Goal: Register for event/course

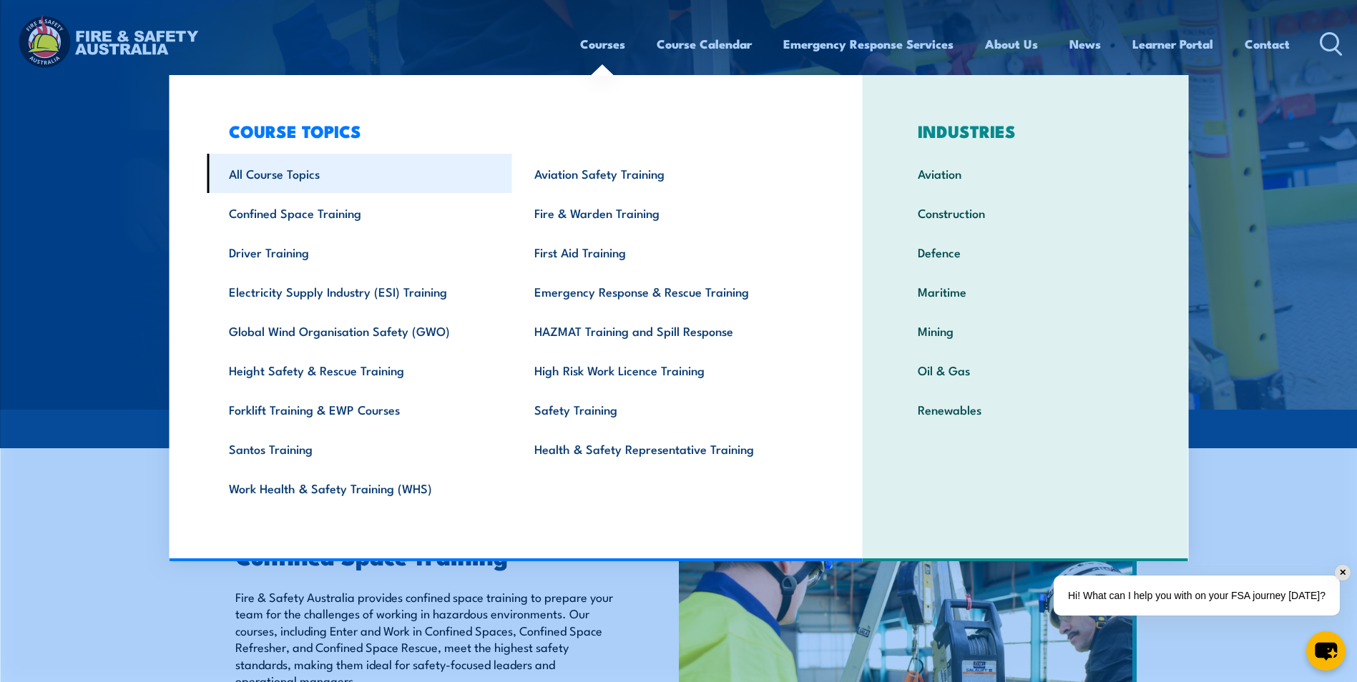
click at [261, 173] on link "All Course Topics" at bounding box center [359, 173] width 305 height 39
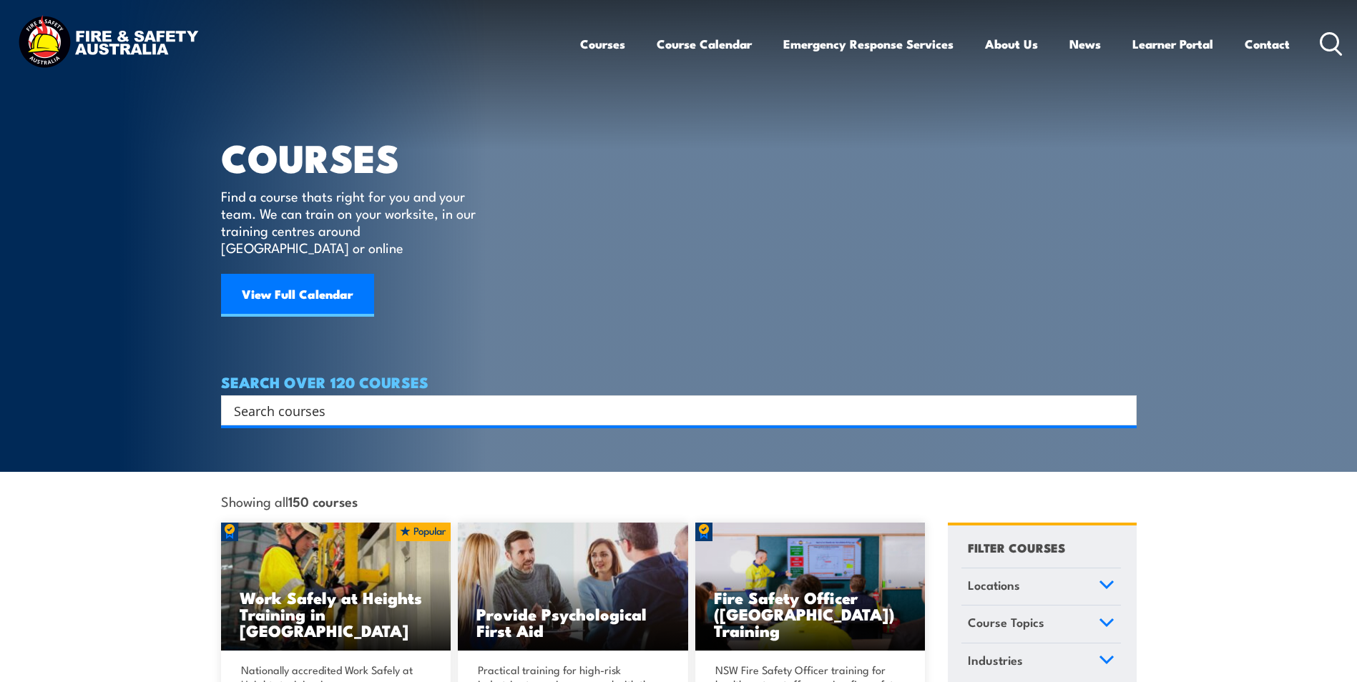
click at [406, 400] on input "Search input" at bounding box center [669, 410] width 871 height 21
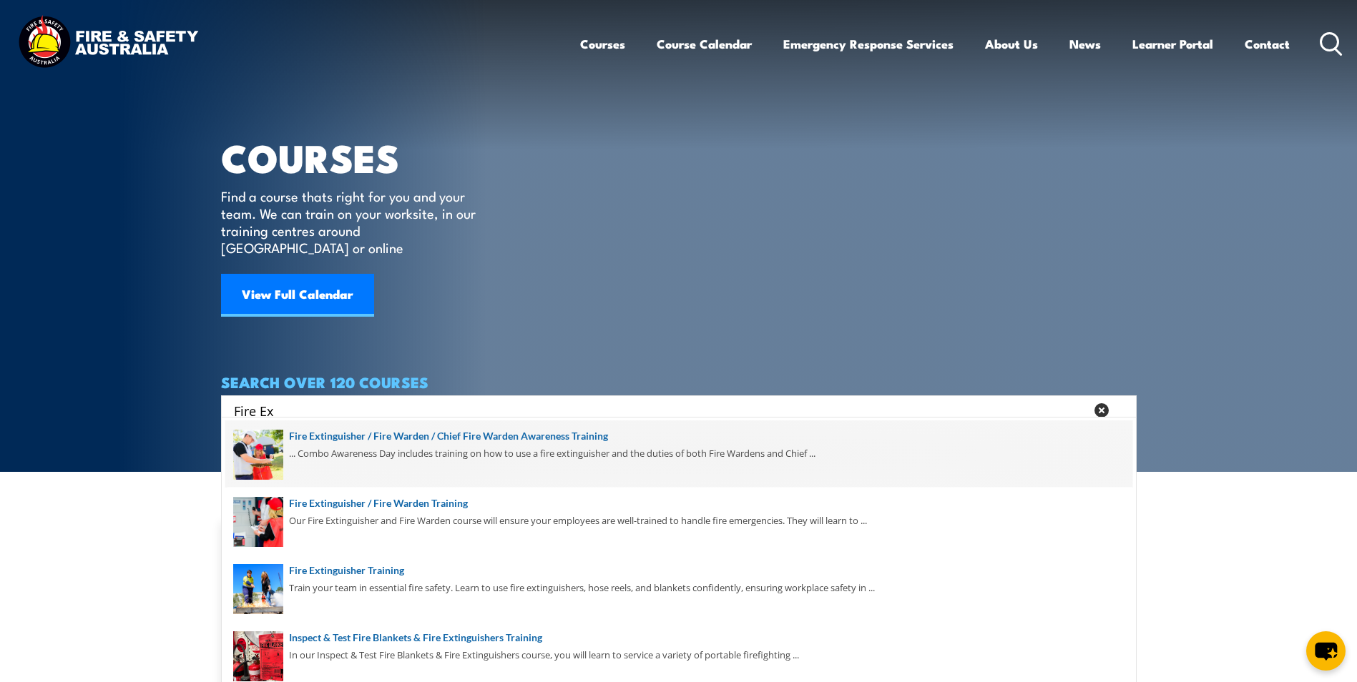
type input "Fire Ex"
click at [370, 438] on span at bounding box center [678, 454] width 907 height 67
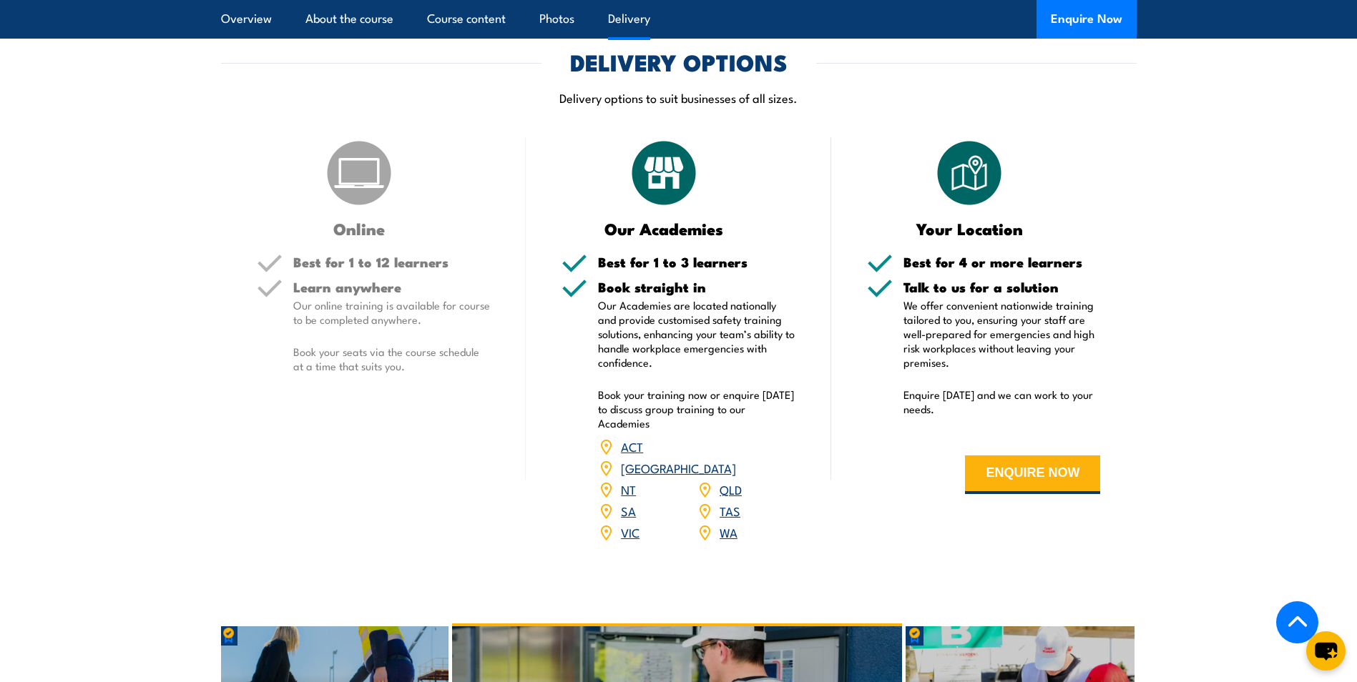
scroll to position [1860, 0]
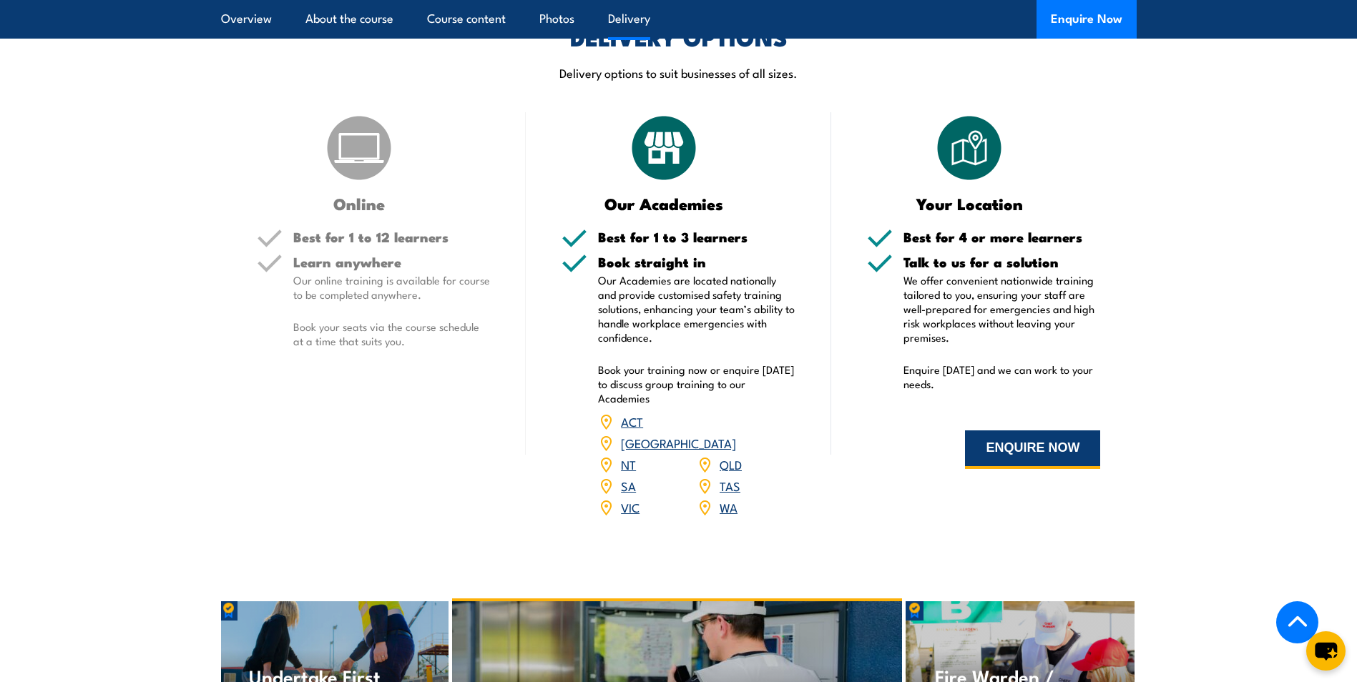
click at [1034, 431] on button "ENQUIRE NOW" at bounding box center [1032, 450] width 135 height 39
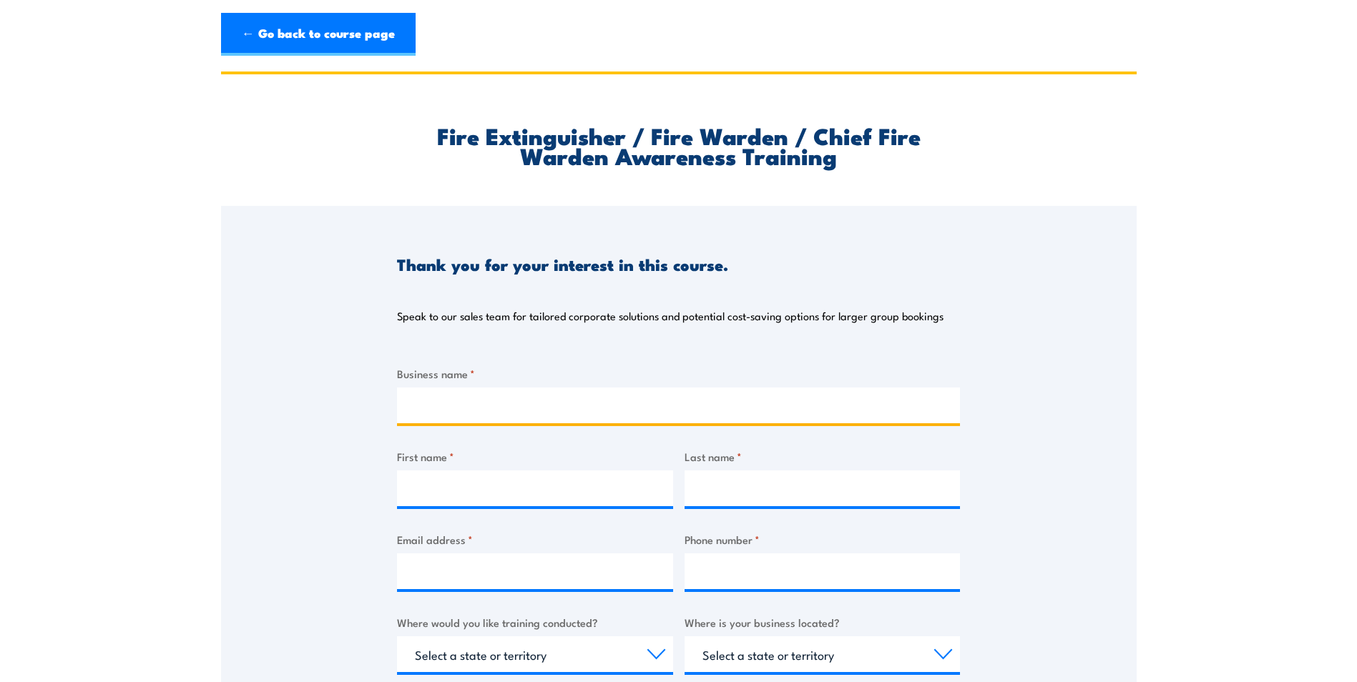
click at [480, 395] on input "Business name *" at bounding box center [678, 406] width 563 height 36
type input "Tetra Tech"
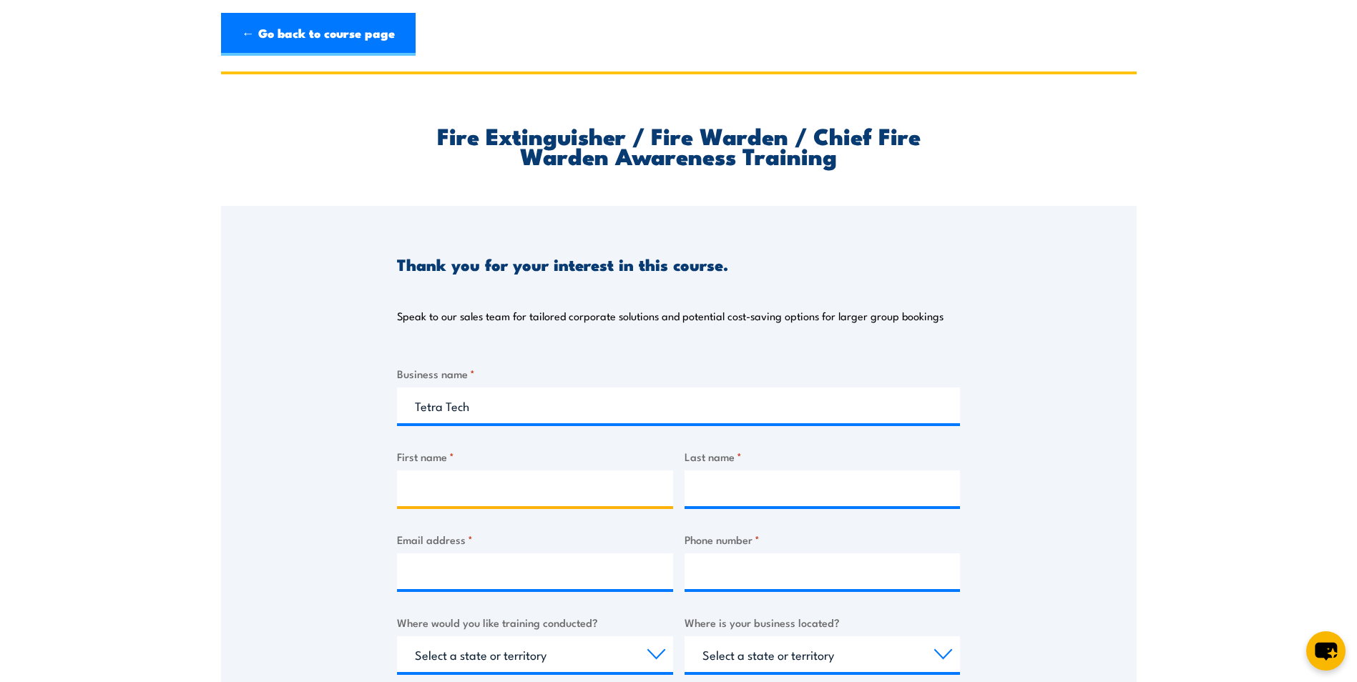
type input "Nuria"
type input "Fita"
type input "nuria.fita@tetratech.com"
type input "0862182100"
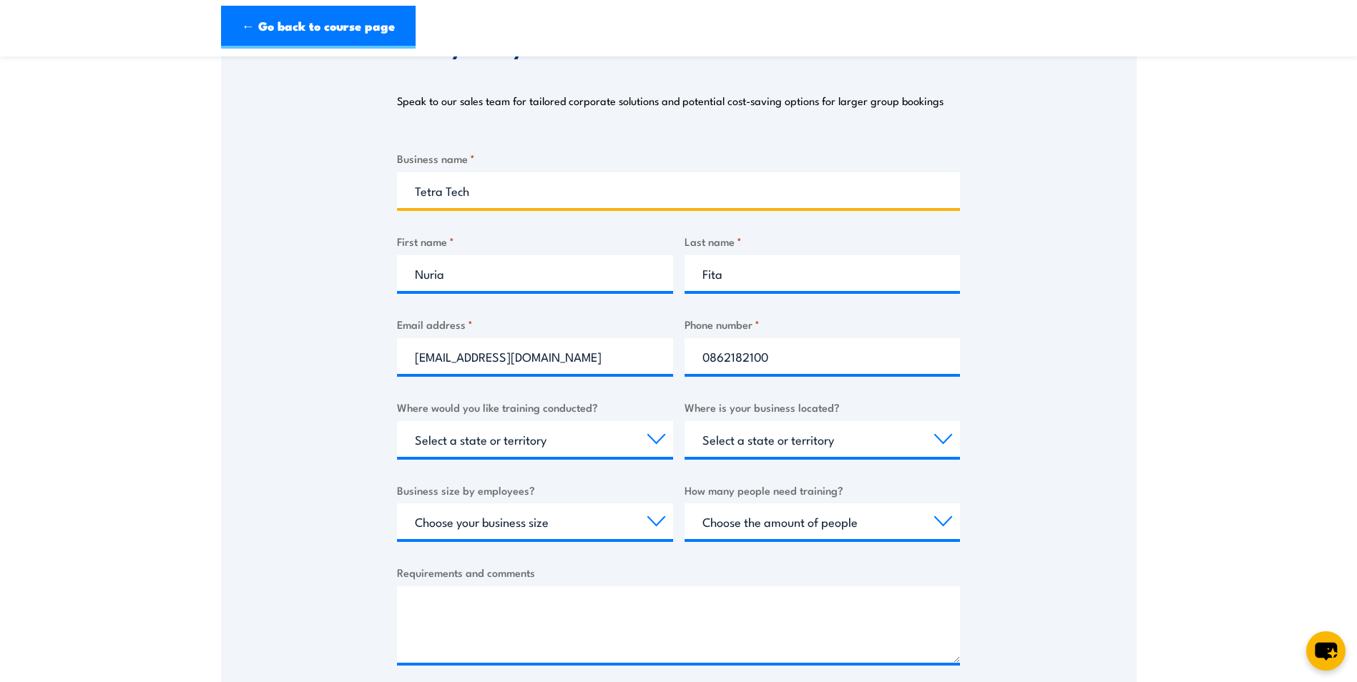
scroll to position [215, 0]
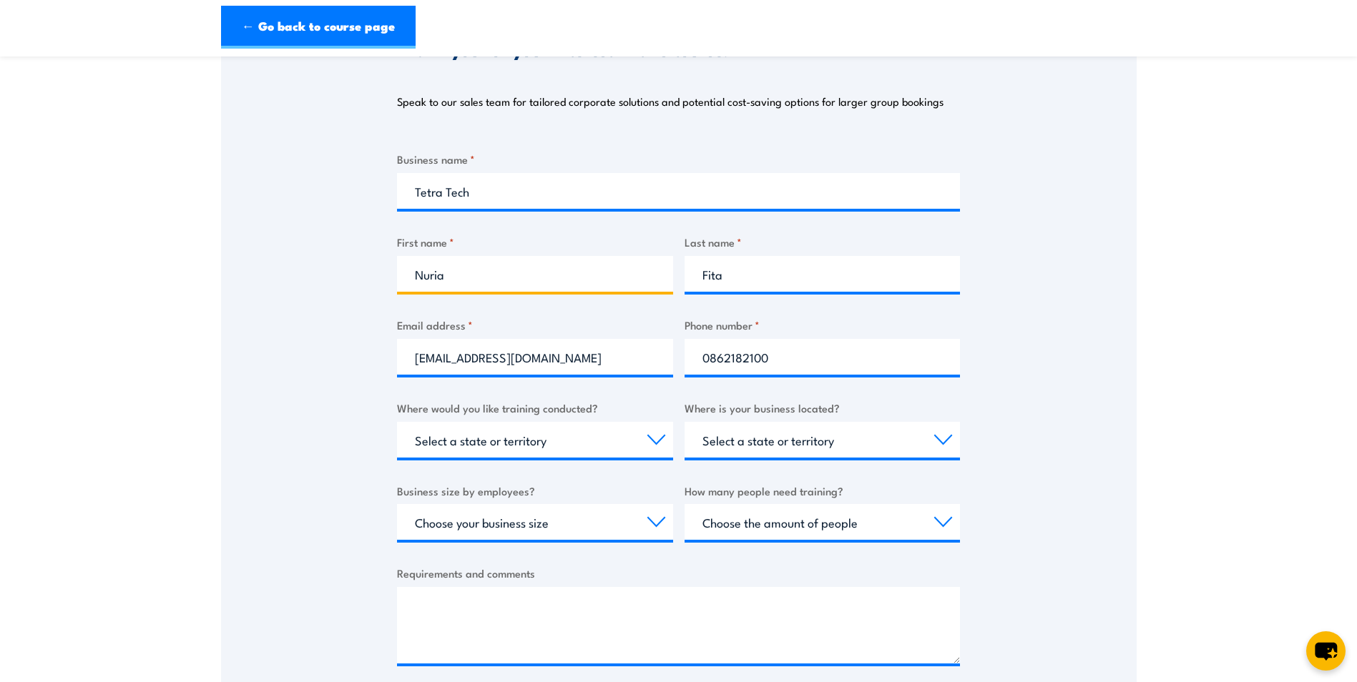
drag, startPoint x: 458, startPoint y: 279, endPoint x: 371, endPoint y: 278, distance: 86.5
click at [371, 278] on div "Thank you for your interest in this course. Speak to our sales team for tailore…" at bounding box center [679, 348] width 916 height 715
type input "Nick"
click at [723, 275] on input "Fita" at bounding box center [823, 274] width 276 height 36
drag, startPoint x: 723, startPoint y: 275, endPoint x: 664, endPoint y: 275, distance: 58.7
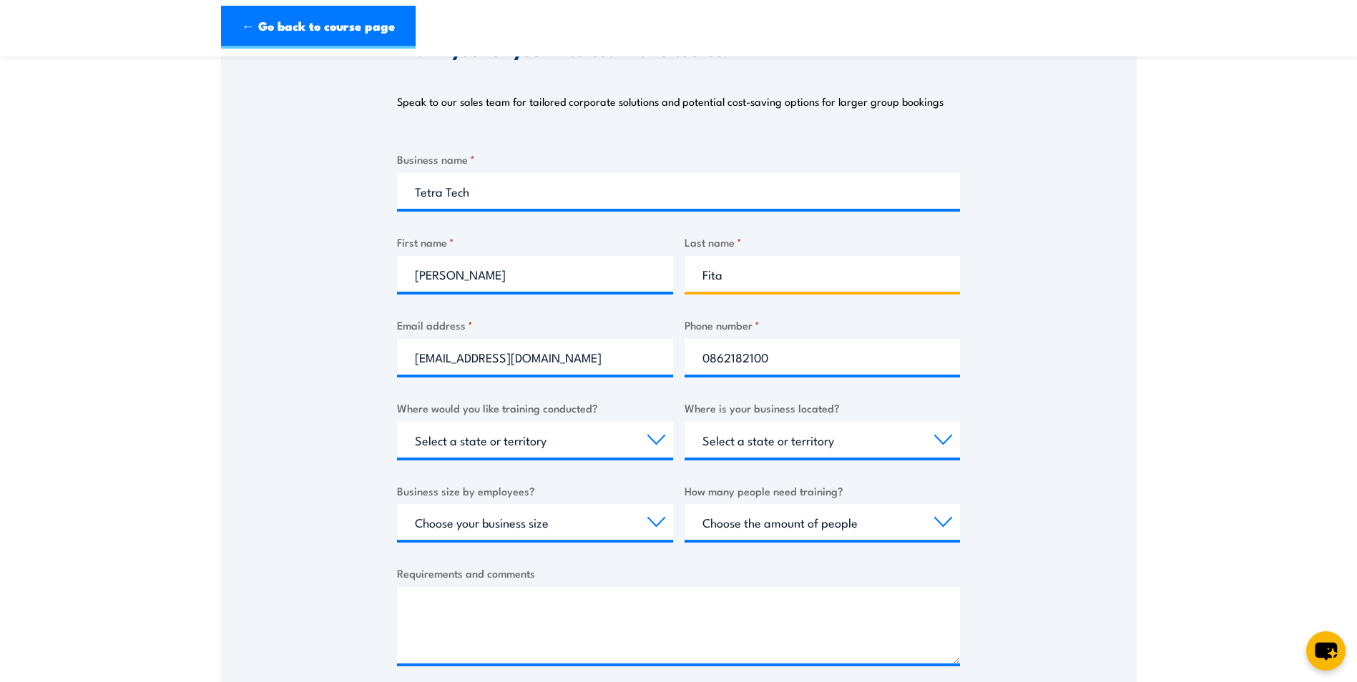
click at [664, 282] on div "Business name * Tetra Tech First name * Nick Last name * Fita Email address * n…" at bounding box center [678, 420] width 563 height 538
type input "Morilho"
drag, startPoint x: 556, startPoint y: 361, endPoint x: 365, endPoint y: 362, distance: 191.7
click at [365, 362] on div "Thank you for your interest in this course. Speak to our sales team for tailore…" at bounding box center [679, 348] width 916 height 715
type input "cof.receptionist.perth@tetratech.com"
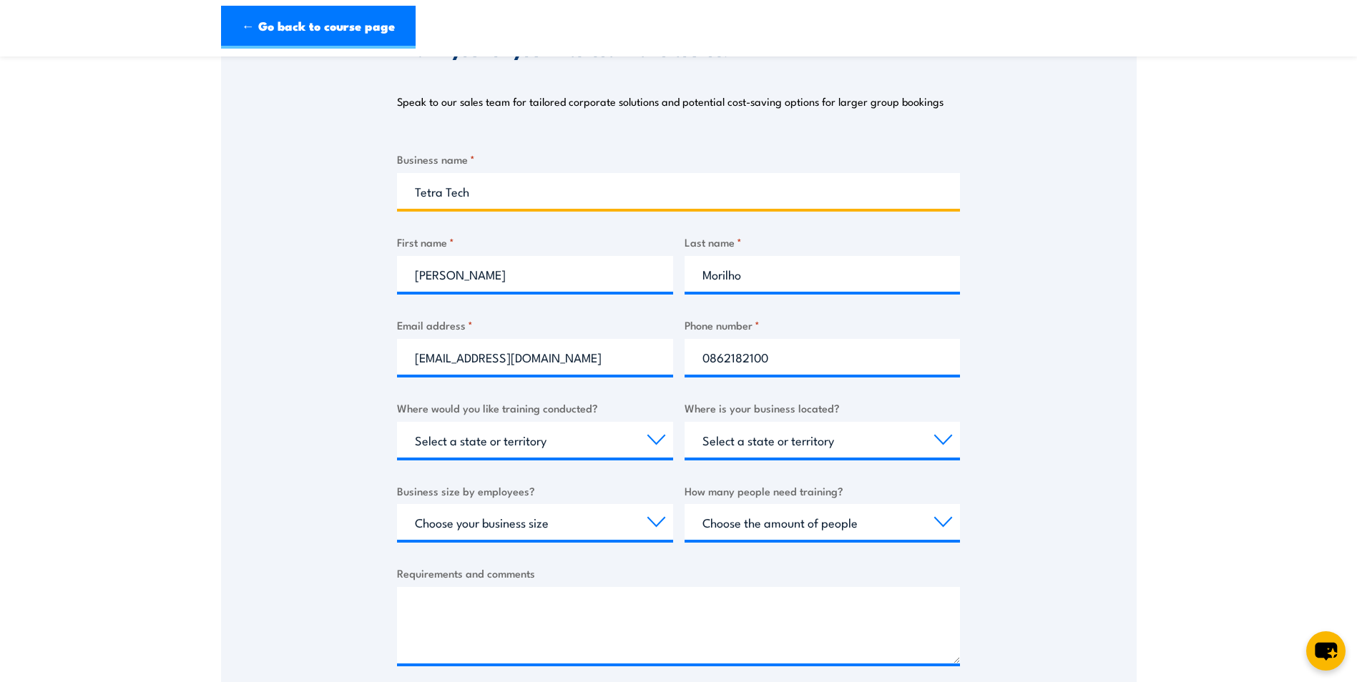
click at [509, 189] on input "Tetra Tech" at bounding box center [678, 191] width 563 height 36
type input "Tetra Tech coffey"
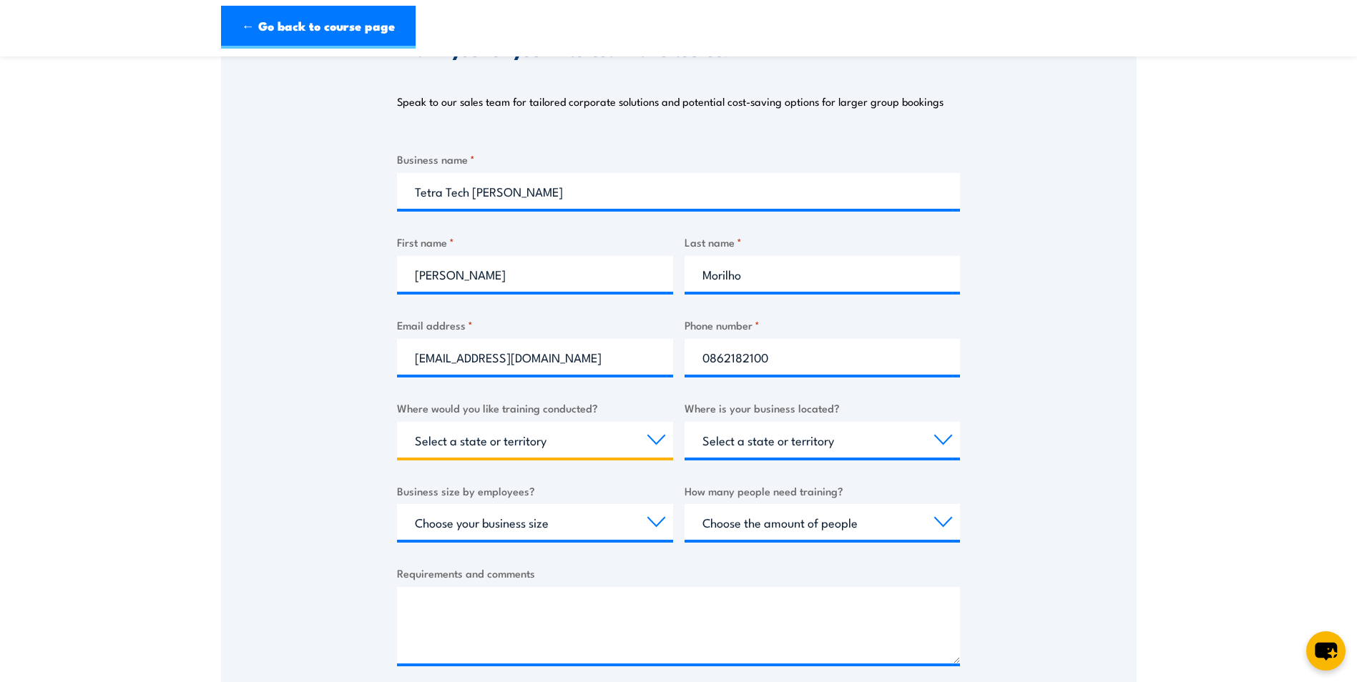
click at [657, 438] on select "Select a state or territory Nationally - multiple locations QLD NSW VIC SA ACT …" at bounding box center [535, 440] width 276 height 36
select select "WA"
click at [397, 422] on select "Select a state or territory Nationally - multiple locations QLD NSW VIC SA ACT …" at bounding box center [535, 440] width 276 height 36
click at [941, 441] on select "Select a state or territory QLD NSW VIC SA ACT WA TAS NT" at bounding box center [823, 440] width 276 height 36
select select "WA"
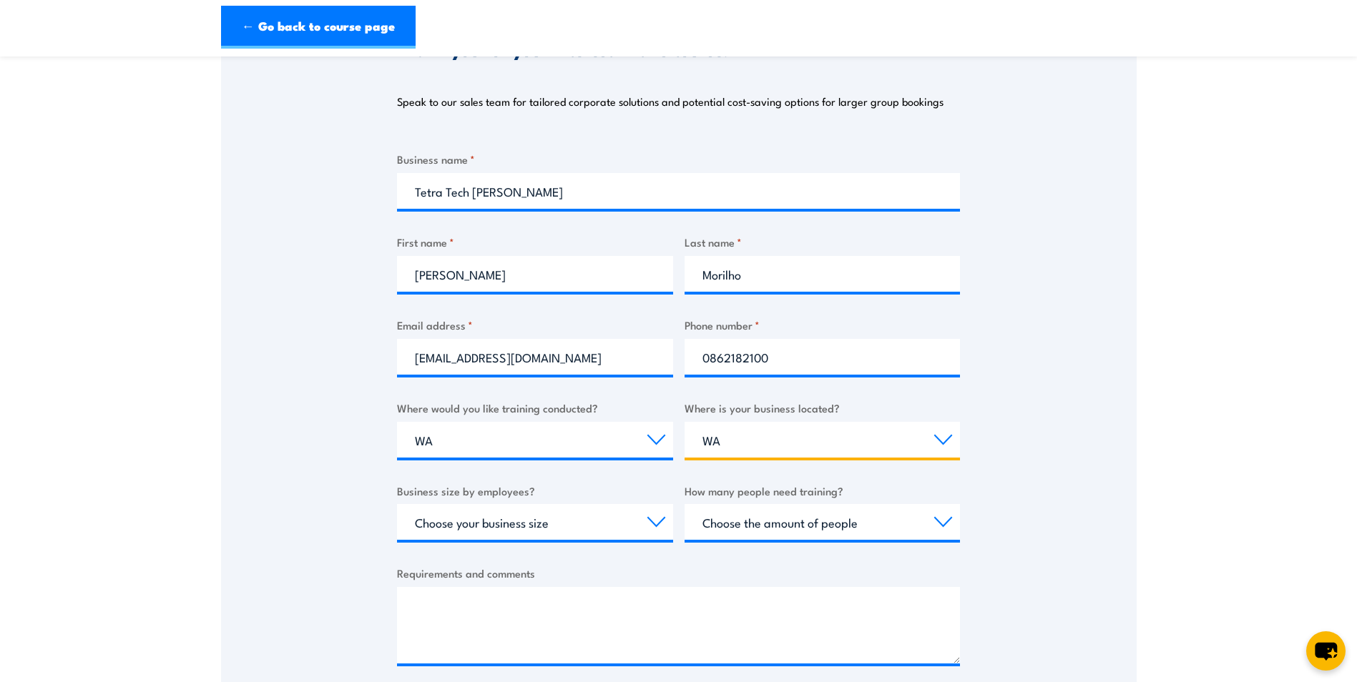
click at [685, 422] on select "Select a state or territory QLD NSW VIC SA ACT WA TAS NT" at bounding box center [823, 440] width 276 height 36
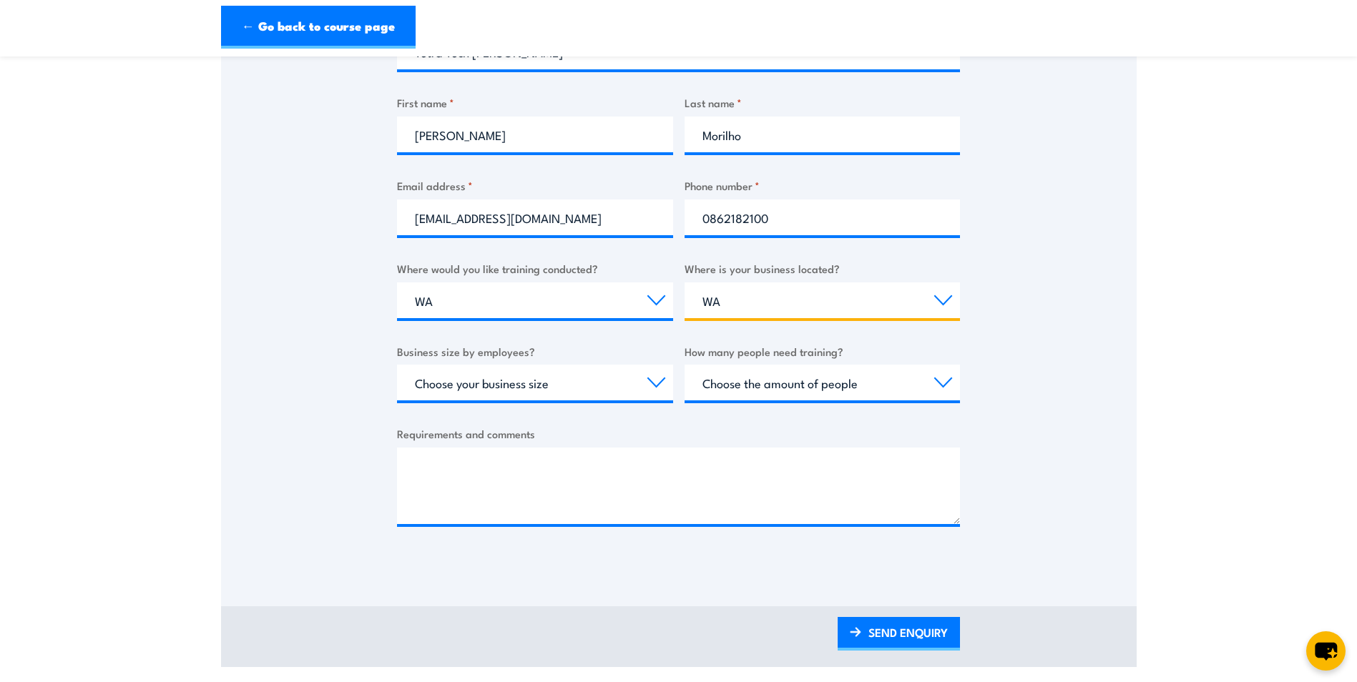
scroll to position [429, 0]
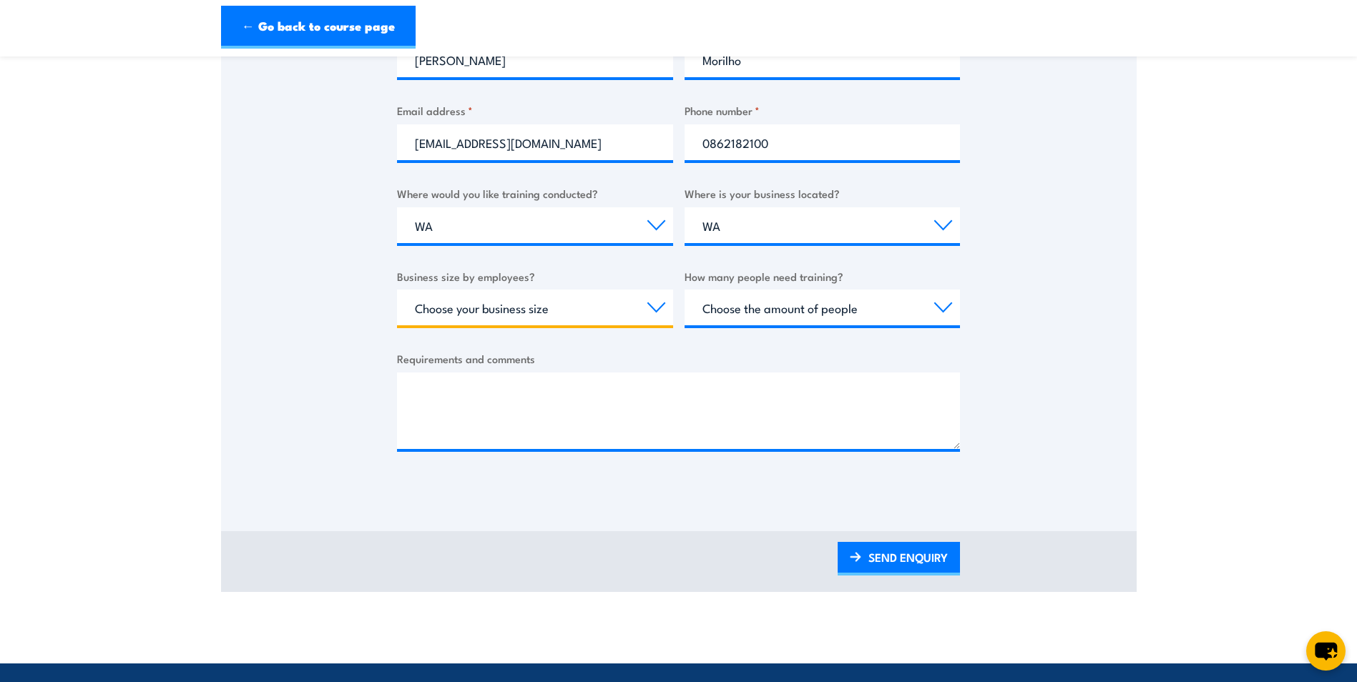
click at [654, 310] on select "Choose your business size 1 to 19 20 to 199 200+" at bounding box center [535, 308] width 276 height 36
select select "1 to 19"
click at [397, 290] on select "Choose your business size 1 to 19 20 to 199 200+" at bounding box center [535, 308] width 276 height 36
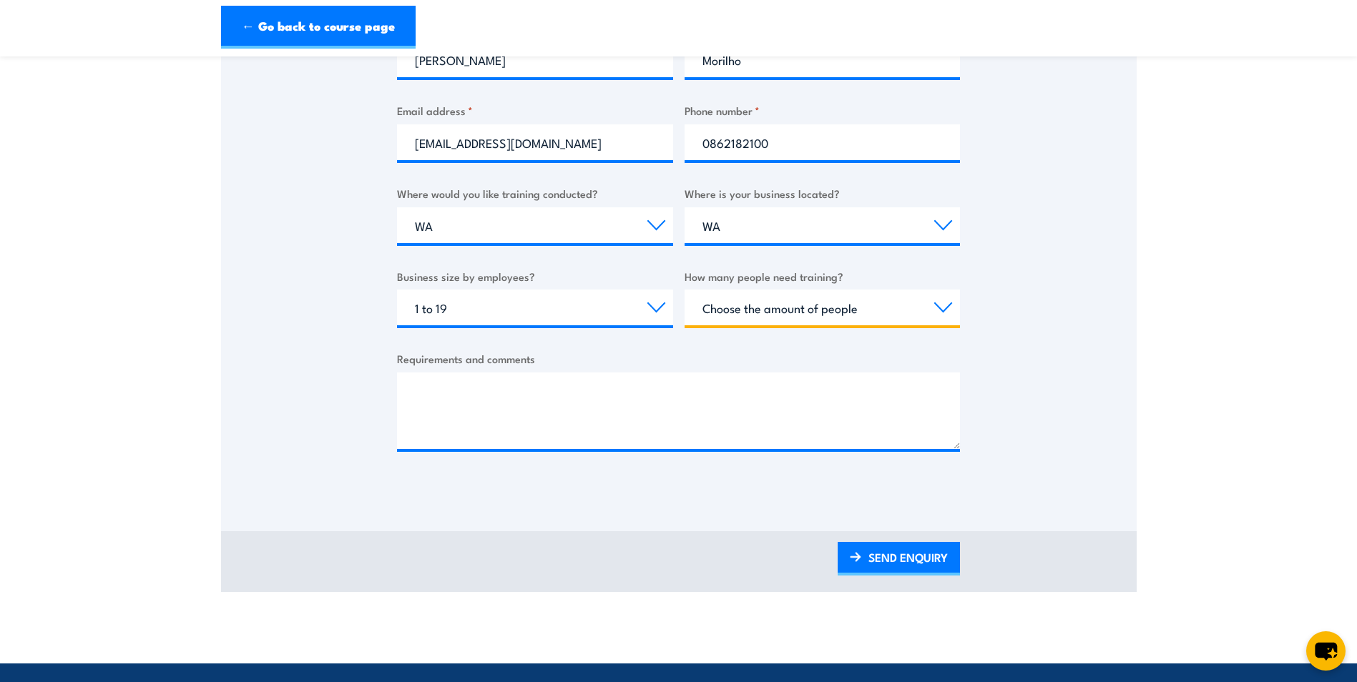
click at [938, 307] on select "Choose the amount of people 1 to 4 5 to 19 20+" at bounding box center [823, 308] width 276 height 36
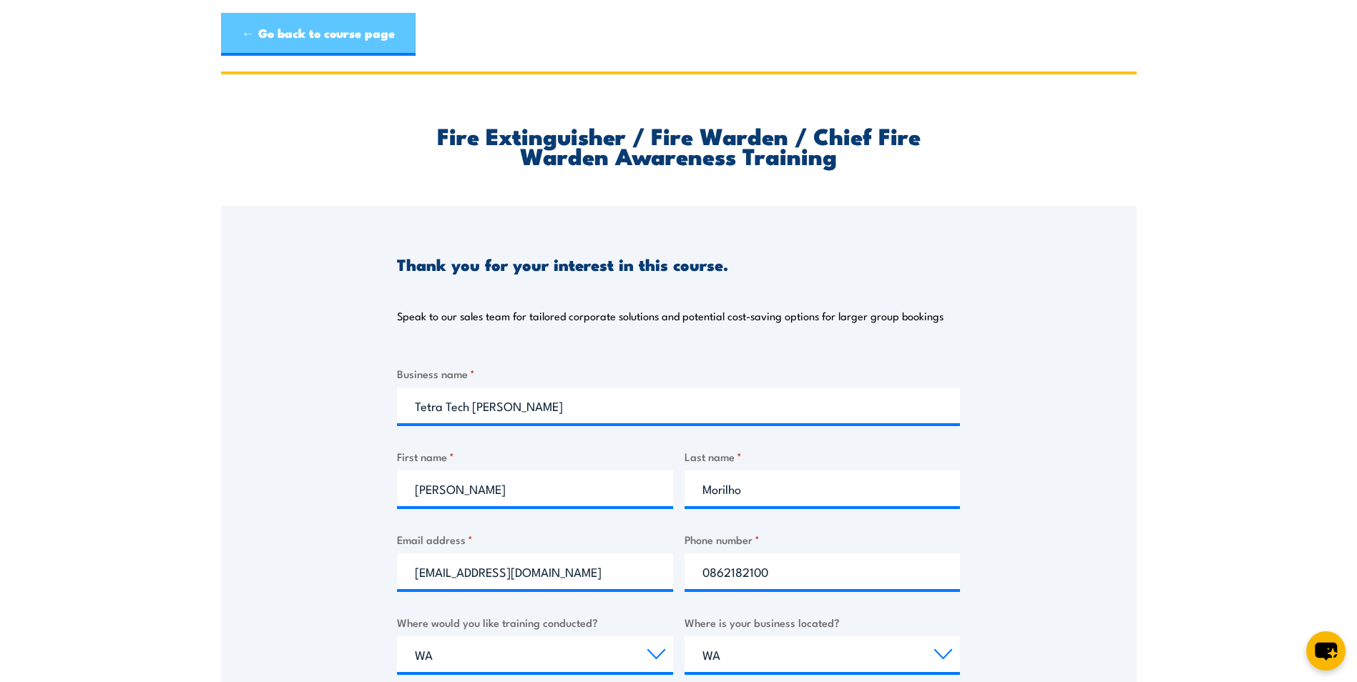
click at [323, 37] on link "← Go back to course page" at bounding box center [318, 34] width 195 height 43
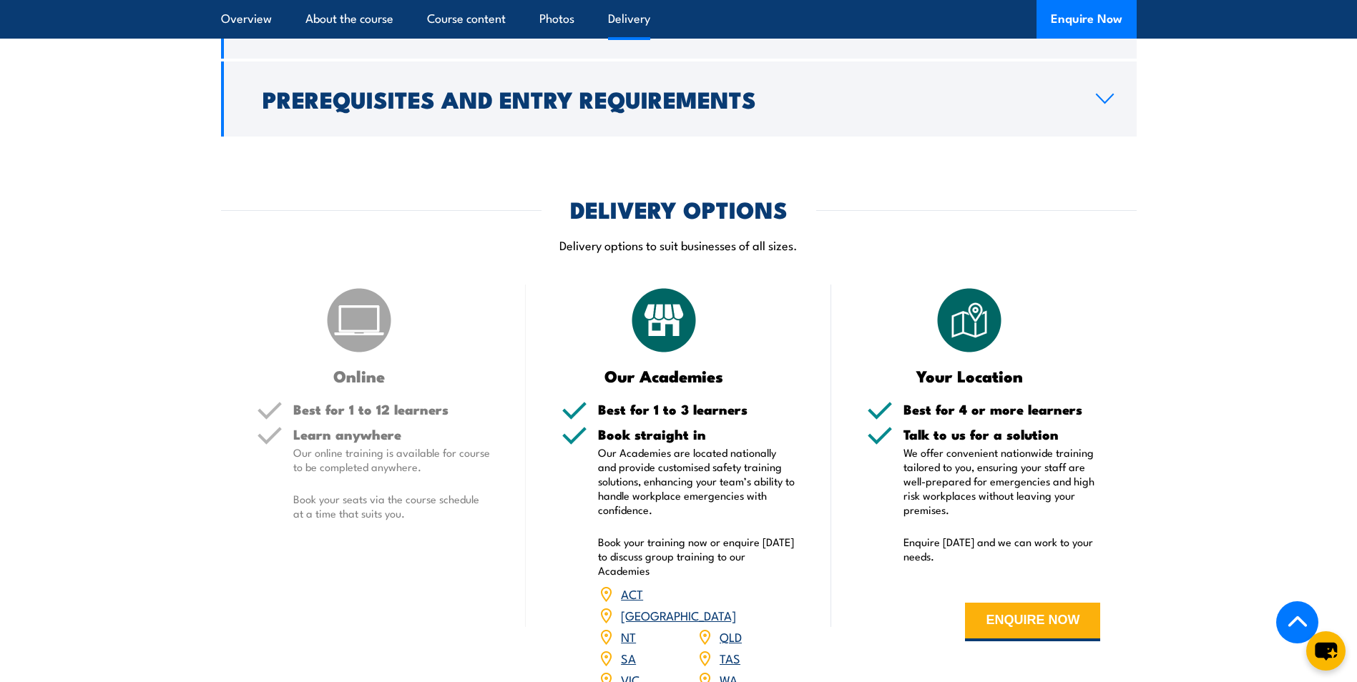
scroll to position [1717, 0]
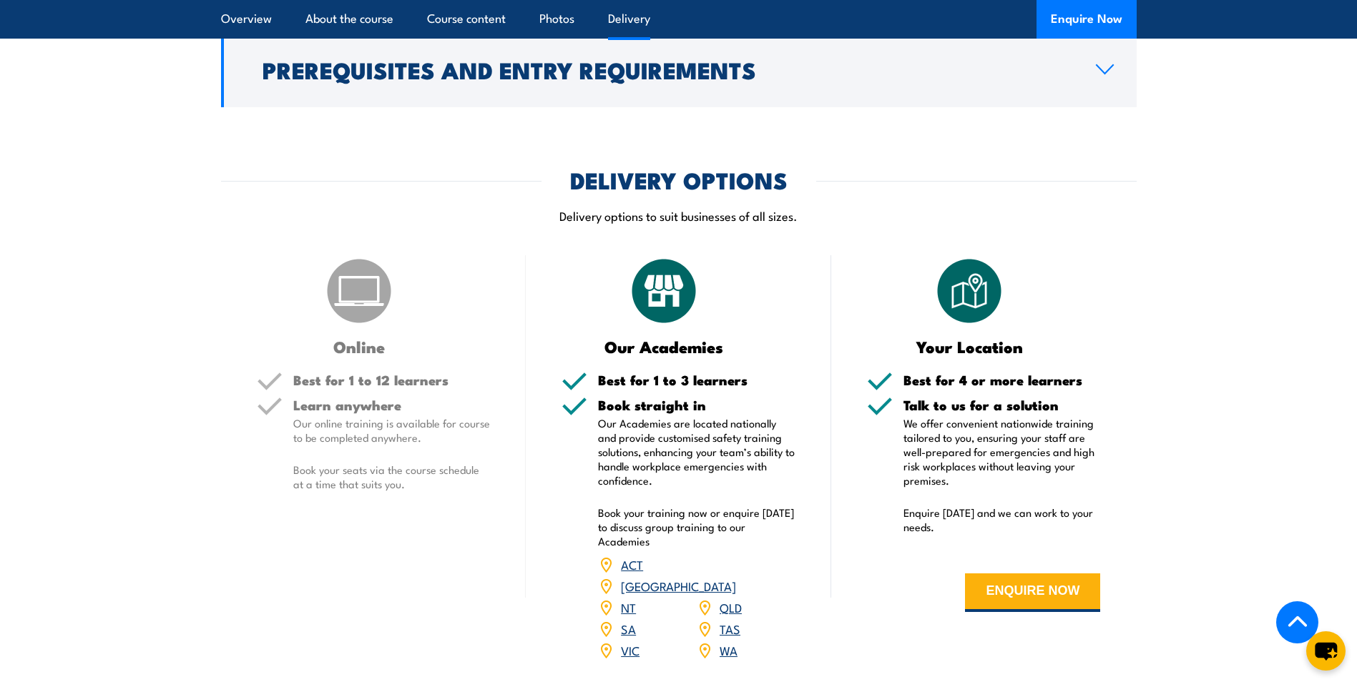
click at [728, 642] on link "WA" at bounding box center [729, 650] width 18 height 17
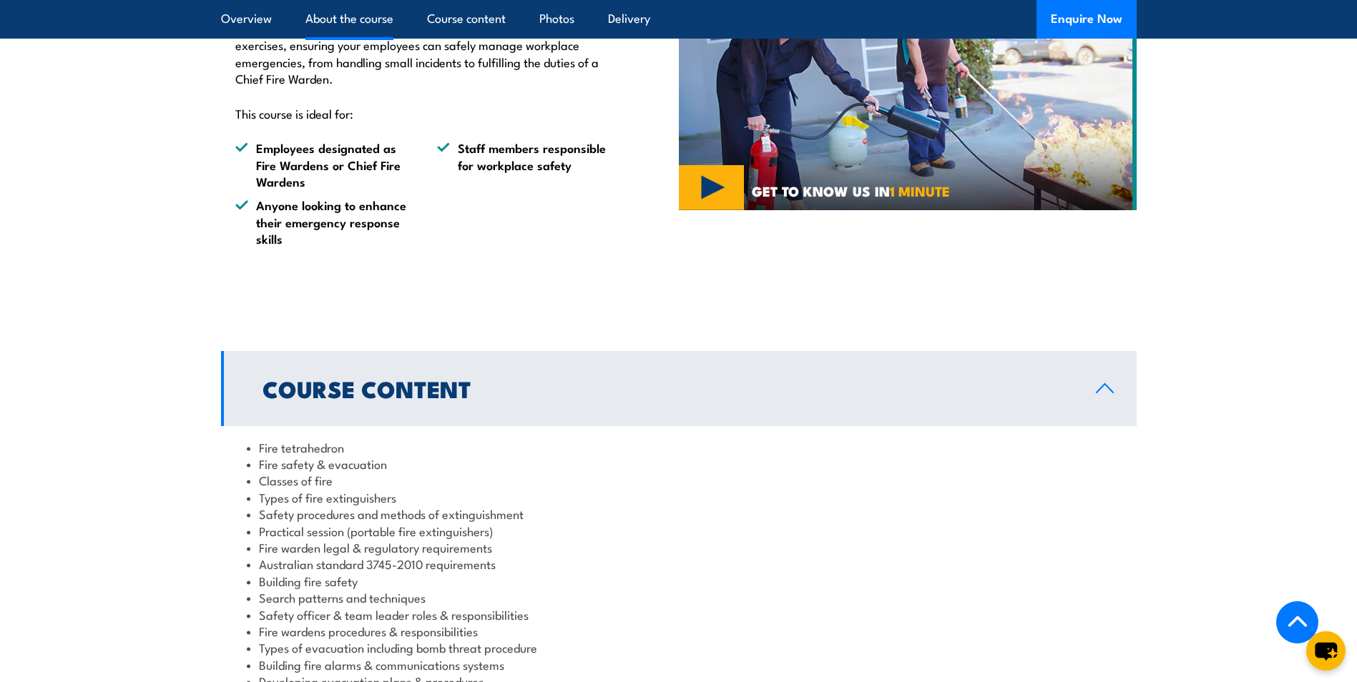
scroll to position [644, 0]
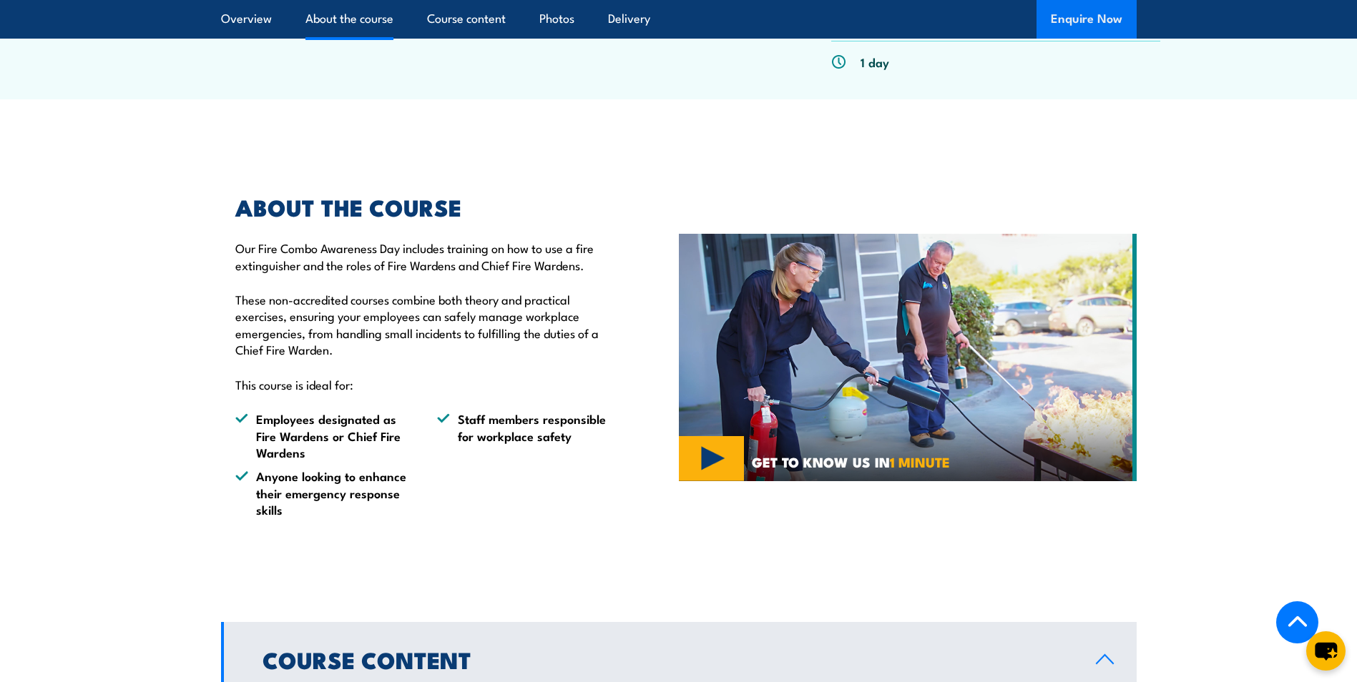
click at [1085, 15] on button "Enquire Now" at bounding box center [1086, 19] width 100 height 39
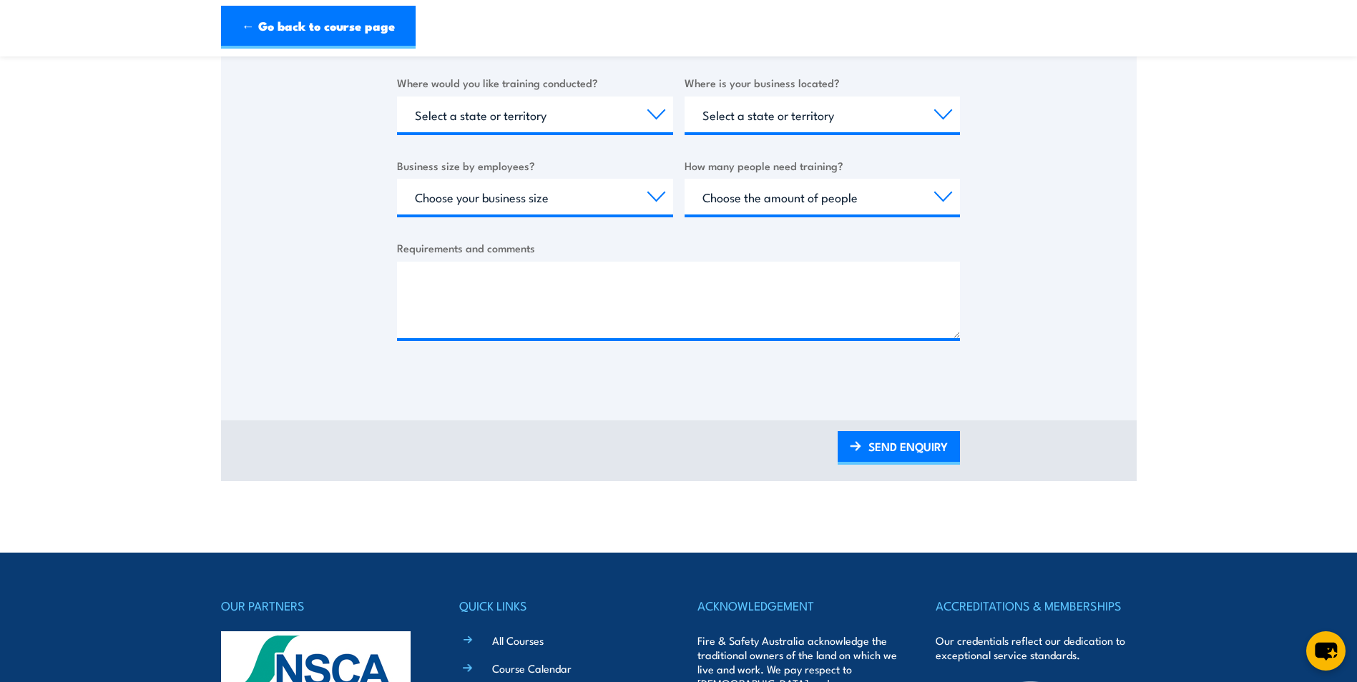
scroll to position [572, 0]
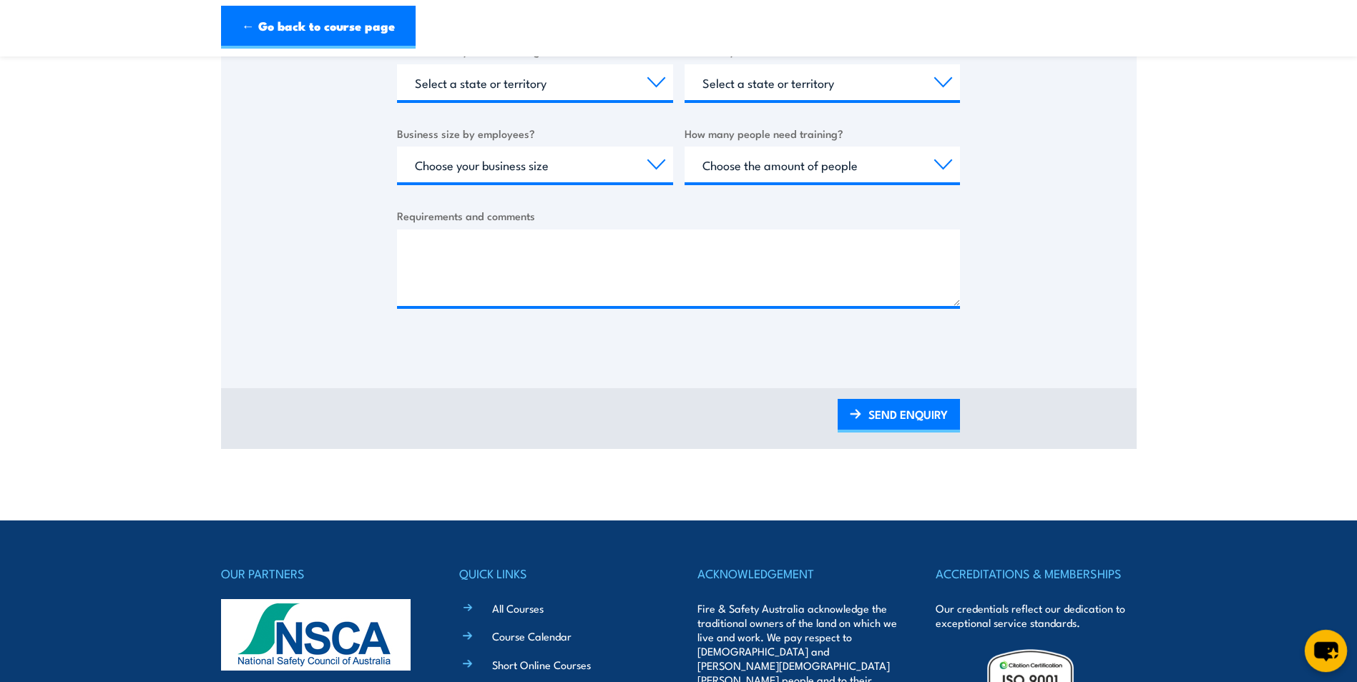
click at [1336, 654] on icon "chat-button" at bounding box center [1326, 651] width 42 height 42
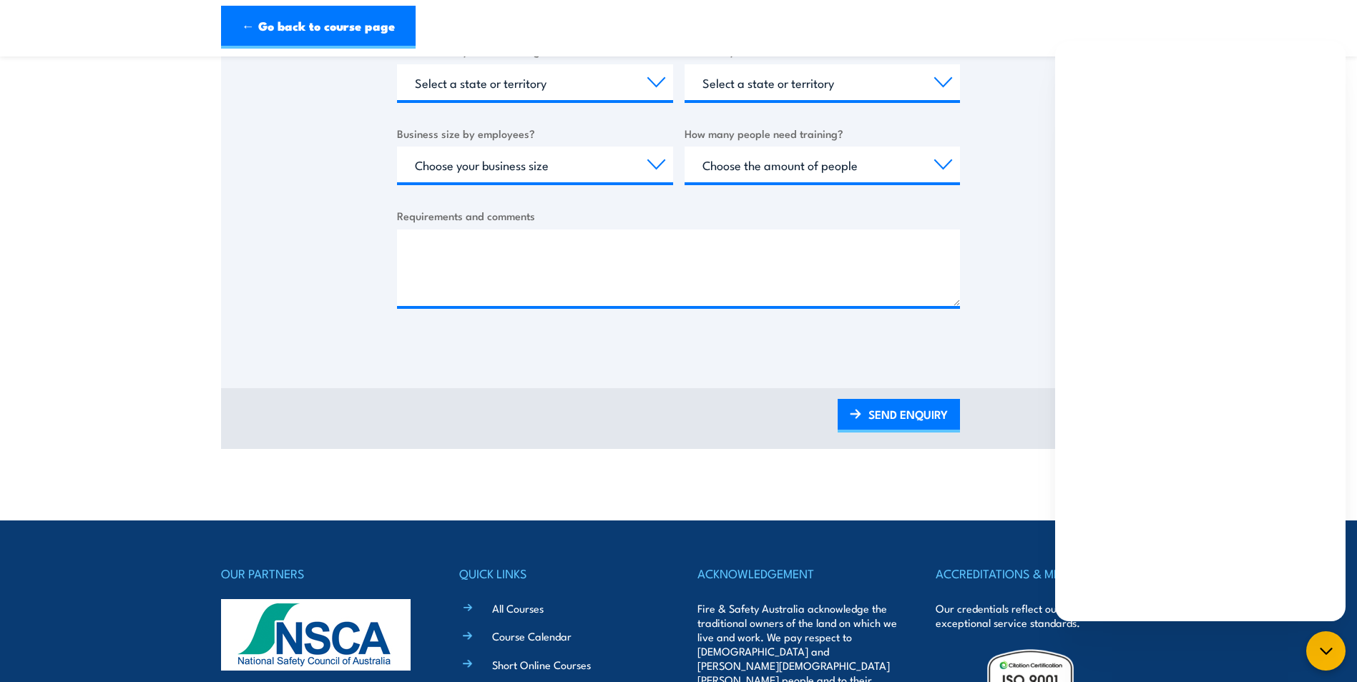
click at [1306, 632] on button "chat-button" at bounding box center [1325, 651] width 39 height 39
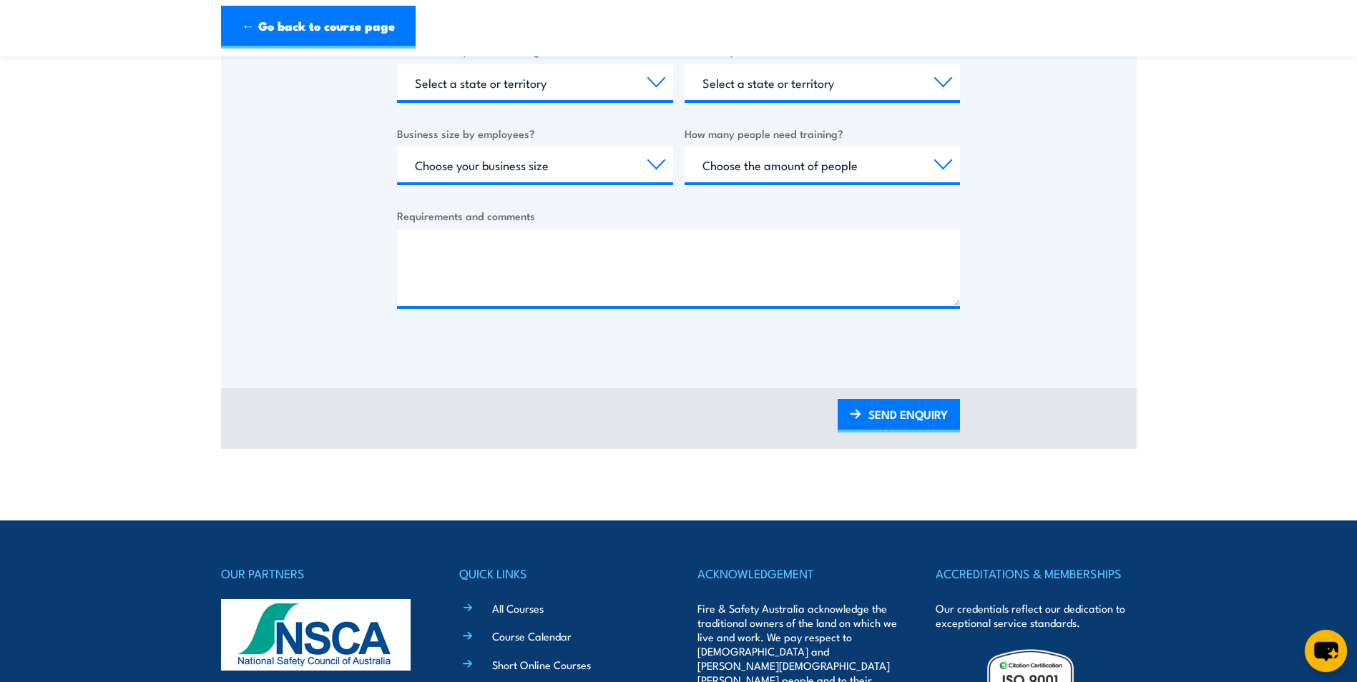
click at [1340, 652] on icon "chat-button" at bounding box center [1326, 651] width 42 height 42
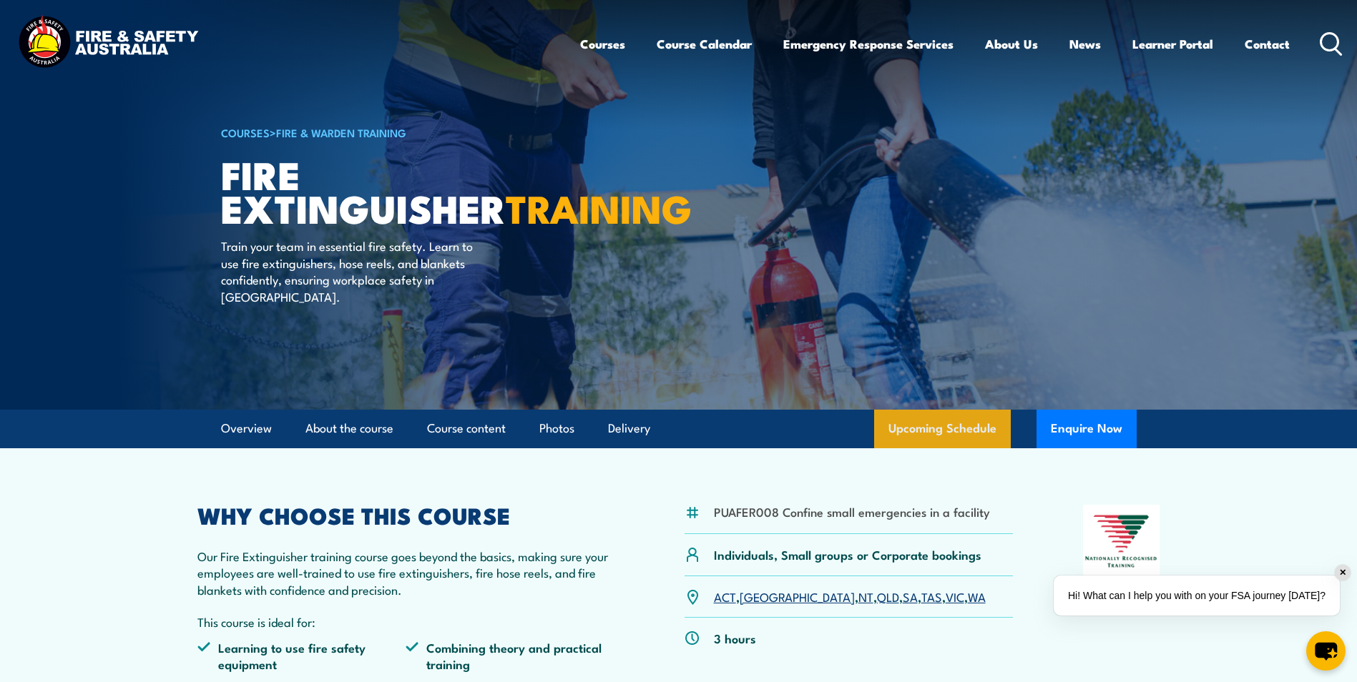
click at [948, 431] on link "Upcoming Schedule" at bounding box center [942, 429] width 137 height 39
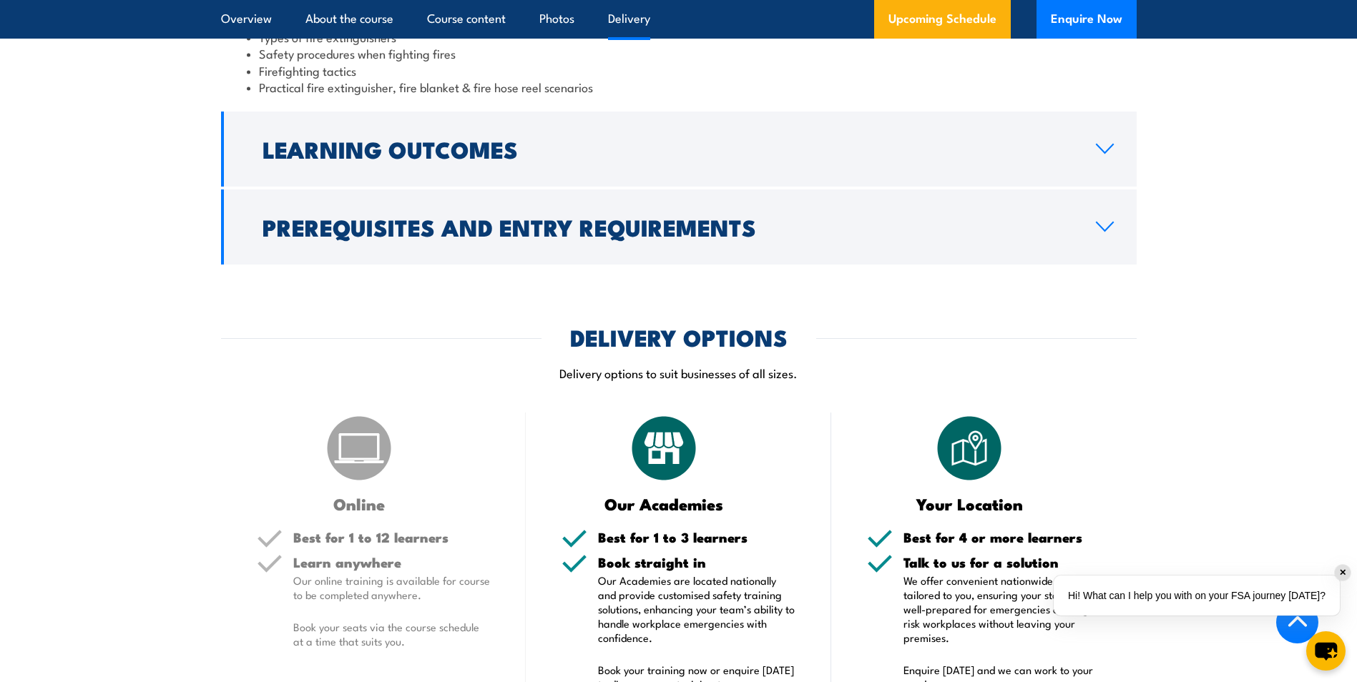
scroll to position [1471, 0]
